Goal: Find contact information: Find contact information

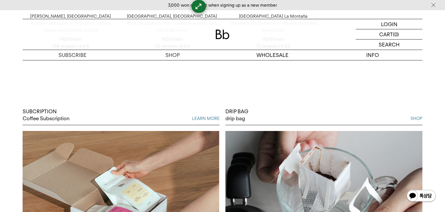
scroll to position [1145, 0]
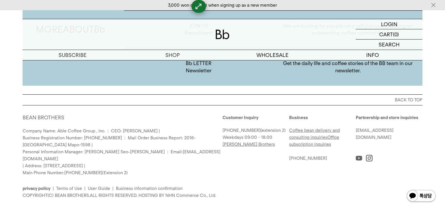
click at [392, 144] on div "Partnership and store inquiries [EMAIL_ADDRESS][DOMAIN_NAME]" at bounding box center [389, 138] width 67 height 48
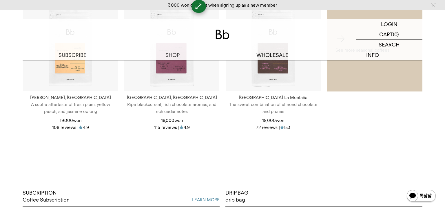
scroll to position [0, 0]
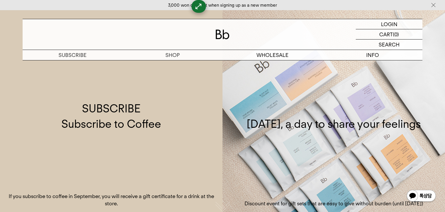
click at [434, 4] on img at bounding box center [434, 5] width 6 height 6
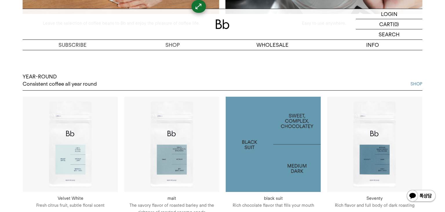
scroll to position [1135, 0]
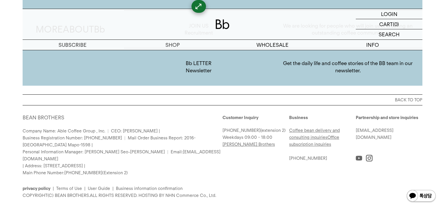
drag, startPoint x: 176, startPoint y: 159, endPoint x: 44, endPoint y: 156, distance: 132.3
click at [44, 163] on font "| Address: [STREET_ADDRESS] |" at bounding box center [54, 165] width 63 height 5
copy font "4th and 5th floors, [STREET_ADDRESS]"
click at [229, 153] on div "Customer Inquiry [PHONE_NUMBER] (extension 2) Weekdays 09:00 - 18:00 [PERSON_NA…" at bounding box center [256, 138] width 67 height 48
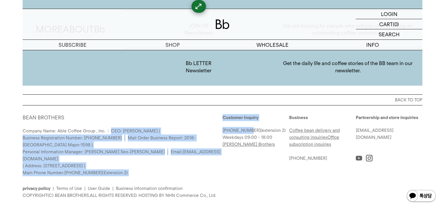
drag, startPoint x: 222, startPoint y: 131, endPoint x: 248, endPoint y: 131, distance: 26.1
click at [248, 131] on div "BEAN BROTHERS Company Name: Able Coffee Group , Inc. | CEO: [PERSON_NAME] | Bus…" at bounding box center [223, 156] width 400 height 85
click at [212, 120] on div "BEAN BROTHERS Company Name: Able Coffee Group , Inc. | CEO: [PERSON_NAME] | Bus…" at bounding box center [123, 145] width 200 height 62
drag, startPoint x: 251, startPoint y: 127, endPoint x: 222, endPoint y: 121, distance: 30.5
click at [222, 121] on div "BEAN BROTHERS Company Name: Able Coffee Group , Inc. | CEO: [PERSON_NAME] | Bus…" at bounding box center [223, 156] width 400 height 85
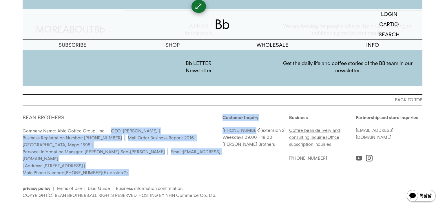
click at [278, 127] on p "[PHONE_NUMBER] (extension 2)" at bounding box center [255, 130] width 64 height 7
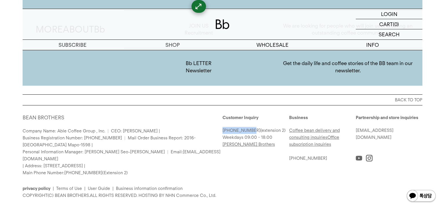
drag, startPoint x: 252, startPoint y: 130, endPoint x: 223, endPoint y: 128, distance: 28.8
click at [223, 128] on p "[PHONE_NUMBER] (extension 2)" at bounding box center [255, 130] width 64 height 7
copy font "[PHONE_NUMBER]"
click at [286, 177] on div "privacy policy | Terms of Use | User Guide | Business information confirmation …" at bounding box center [223, 187] width 400 height 23
click at [384, 17] on font "log in" at bounding box center [389, 14] width 13 height 6
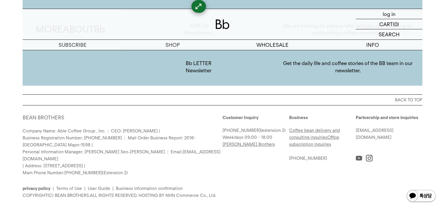
click at [384, 17] on font "log in" at bounding box center [389, 14] width 13 height 6
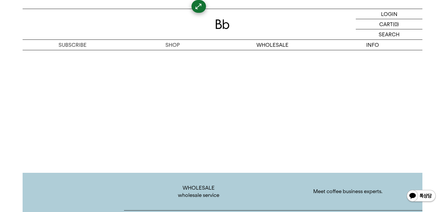
scroll to position [1135, 0]
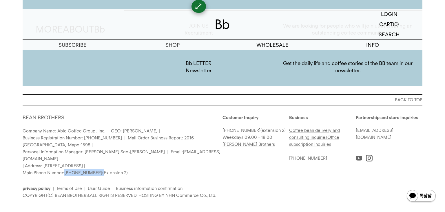
drag, startPoint x: 95, startPoint y: 165, endPoint x: 65, endPoint y: 164, distance: 29.6
click at [65, 170] on span "Main Phone Number: 02-6204-7888 (Extension 2)" at bounding box center [75, 172] width 105 height 5
copy span "[PHONE_NUMBER]"
click at [266, 177] on div "privacy policy | Terms of Use | User Guide | Business information confirmation …" at bounding box center [223, 187] width 400 height 23
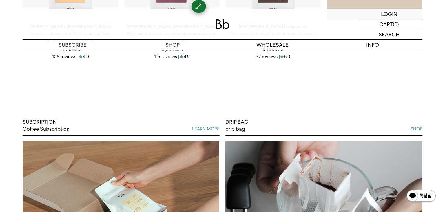
scroll to position [0, 0]
